Goal: Check status

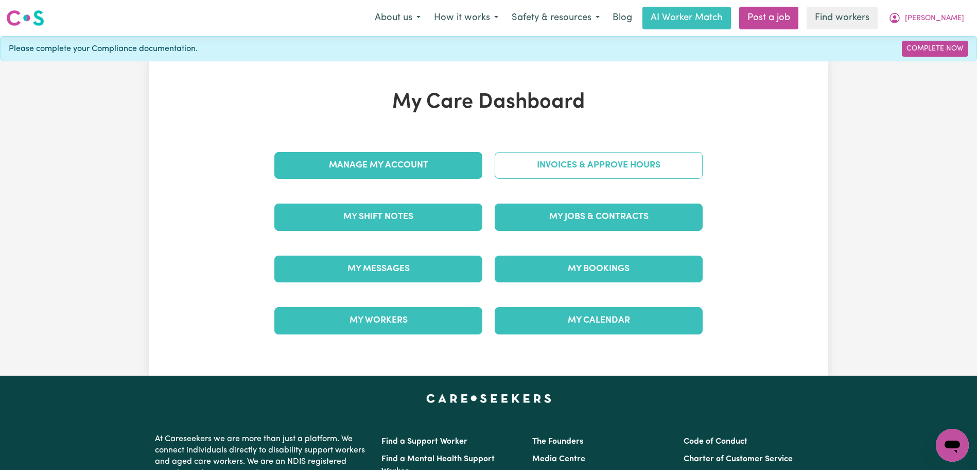
click at [584, 163] on link "Invoices & Approve Hours" at bounding box center [599, 165] width 208 height 27
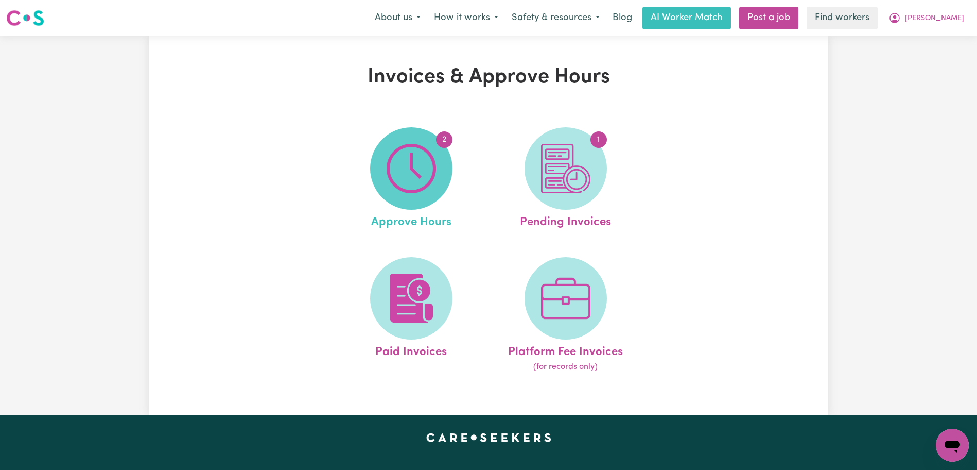
click at [427, 171] on img at bounding box center [411, 168] width 49 height 49
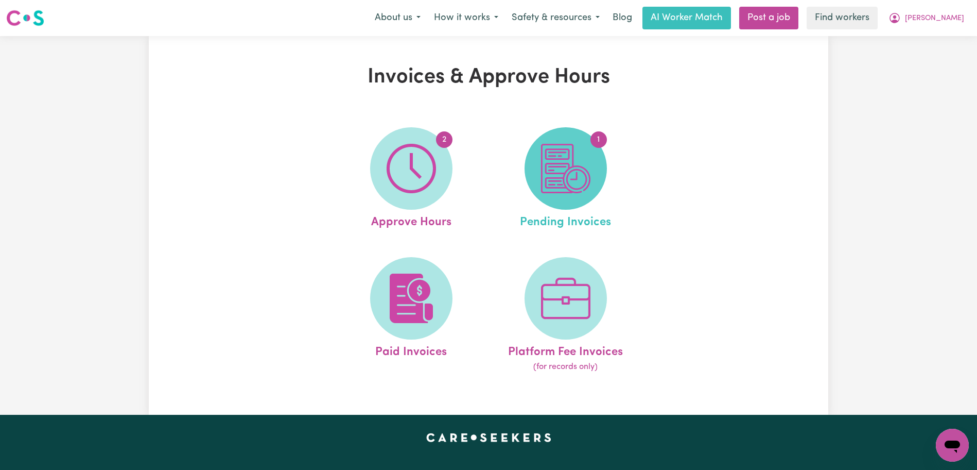
click at [596, 165] on span "1" at bounding box center [566, 168] width 82 height 82
